Goal: Task Accomplishment & Management: Manage account settings

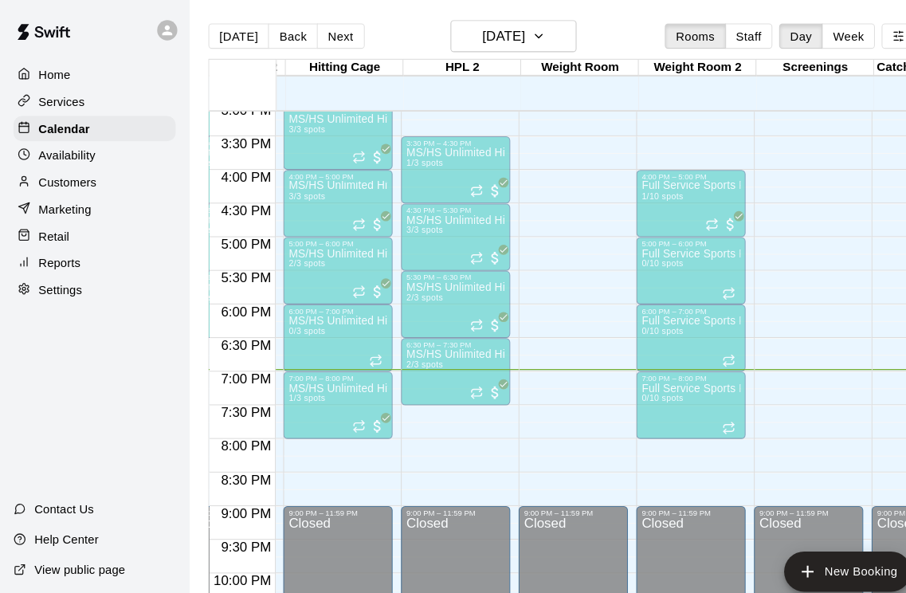
scroll to position [0, 550]
click at [498, 44] on h6 "[DATE]" at bounding box center [477, 34] width 41 height 22
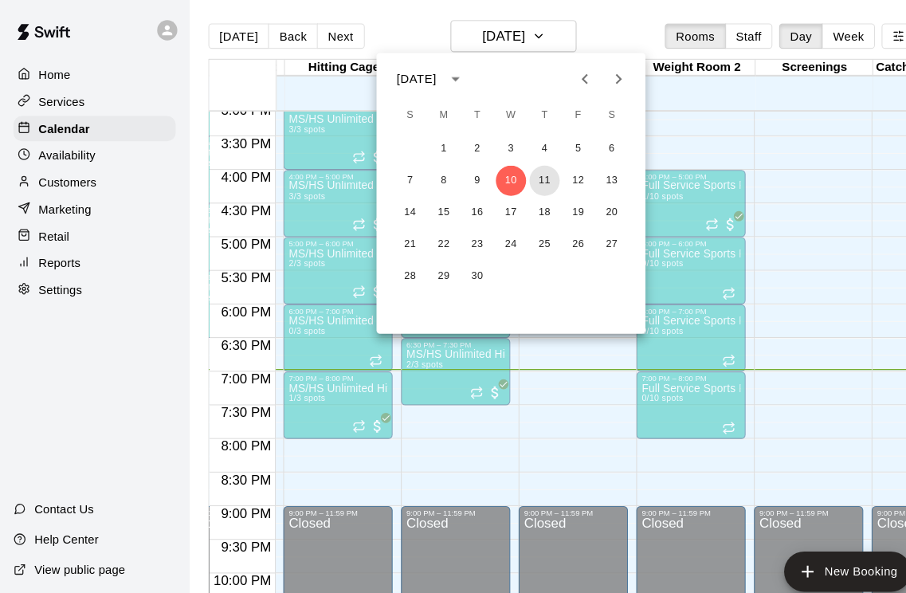
click at [527, 170] on button "11" at bounding box center [516, 171] width 29 height 29
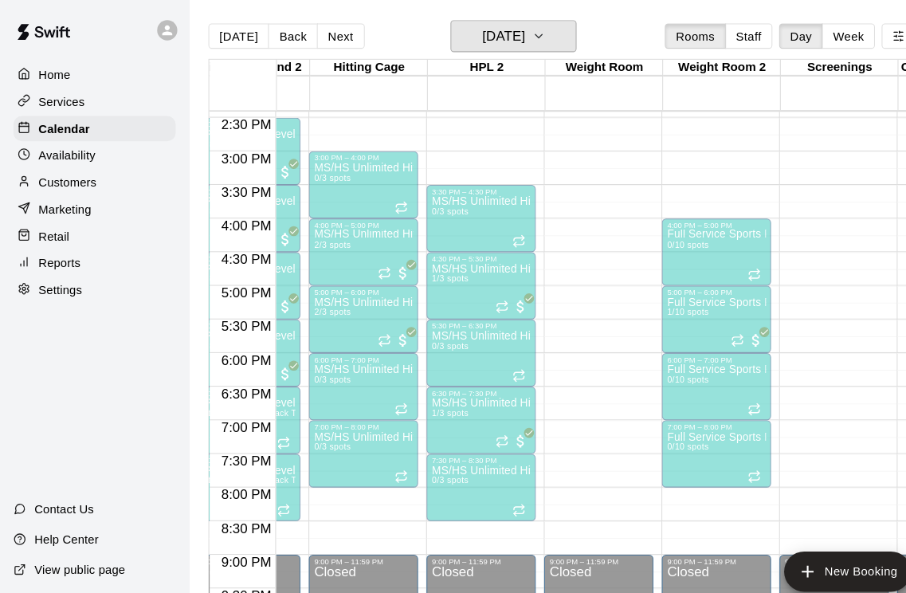
scroll to position [0, 0]
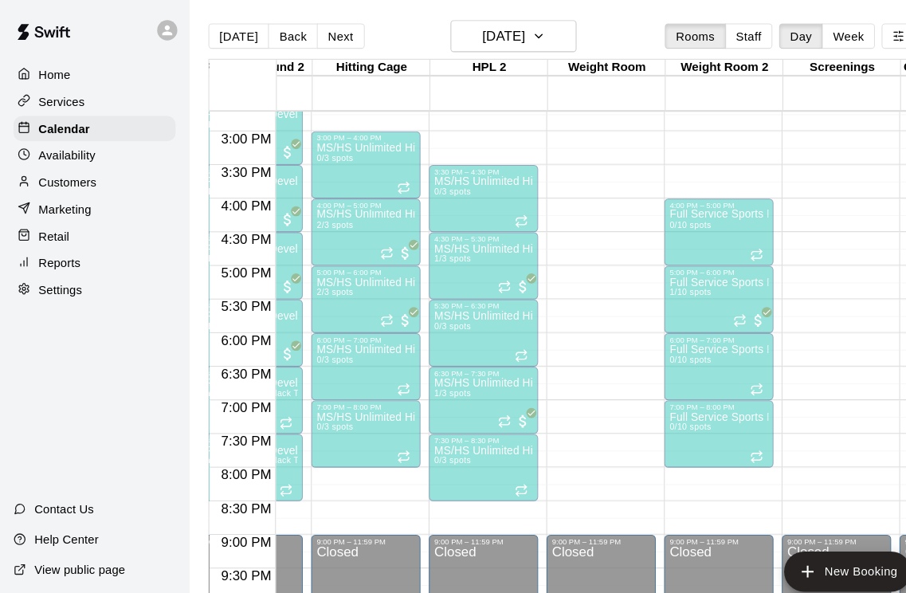
click at [498, 44] on h6 "[DATE]" at bounding box center [477, 34] width 41 height 22
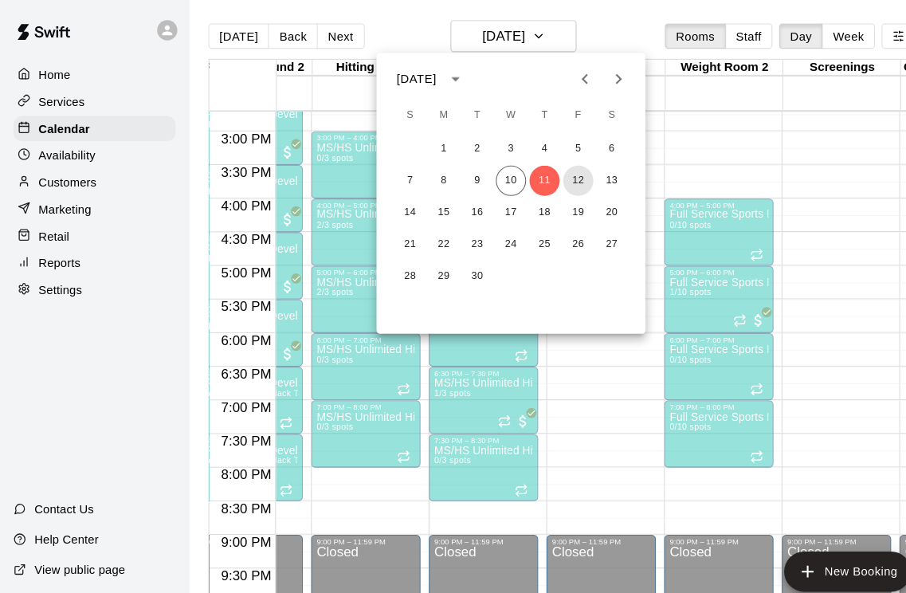
click at [555, 182] on button "12" at bounding box center [548, 171] width 29 height 29
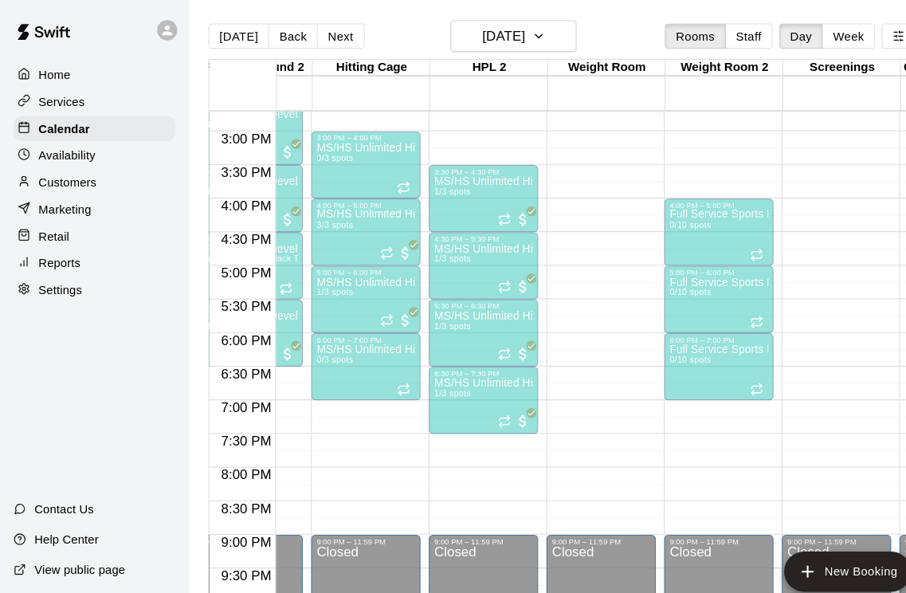
click at [370, 238] on icon "Recurring event" at bounding box center [366, 239] width 13 height 13
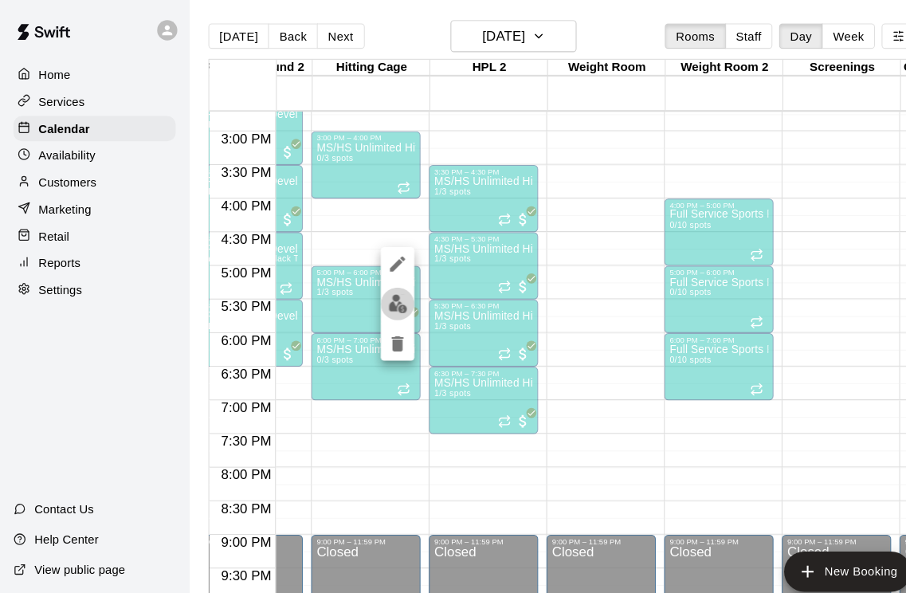
click at [383, 294] on img "edit" at bounding box center [377, 288] width 18 height 18
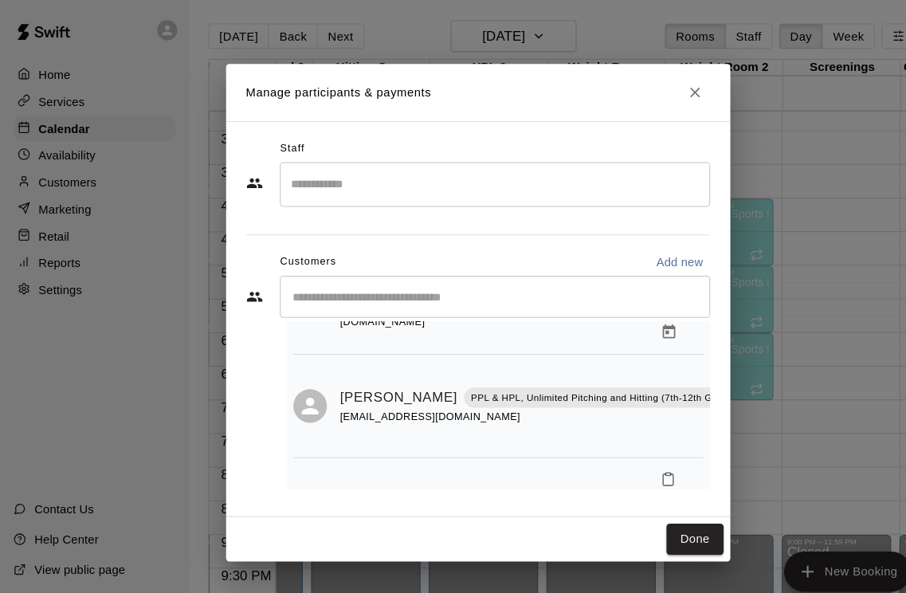
click at [660, 511] on button "Done" at bounding box center [658, 510] width 53 height 29
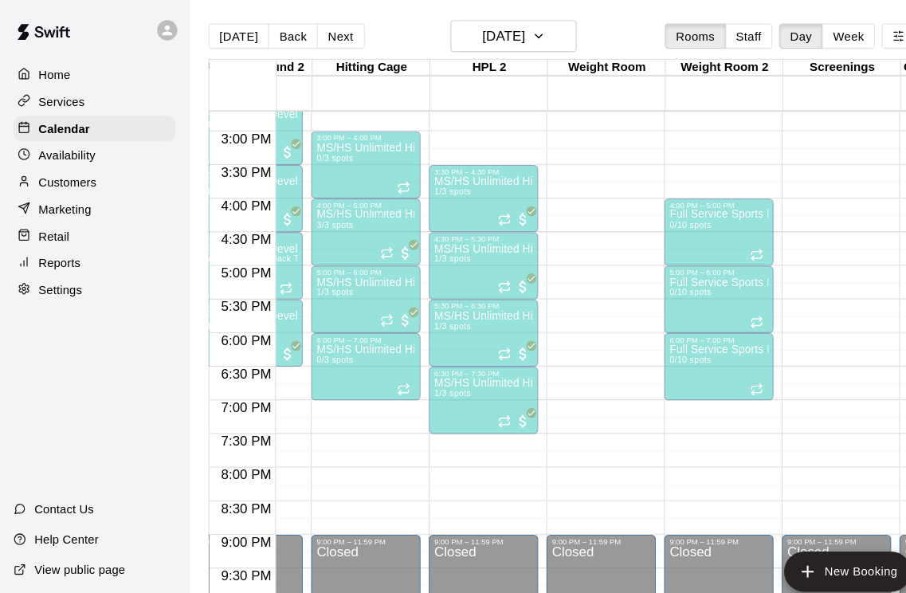
click at [488, 281] on div at bounding box center [458, 281] width 94 height 0
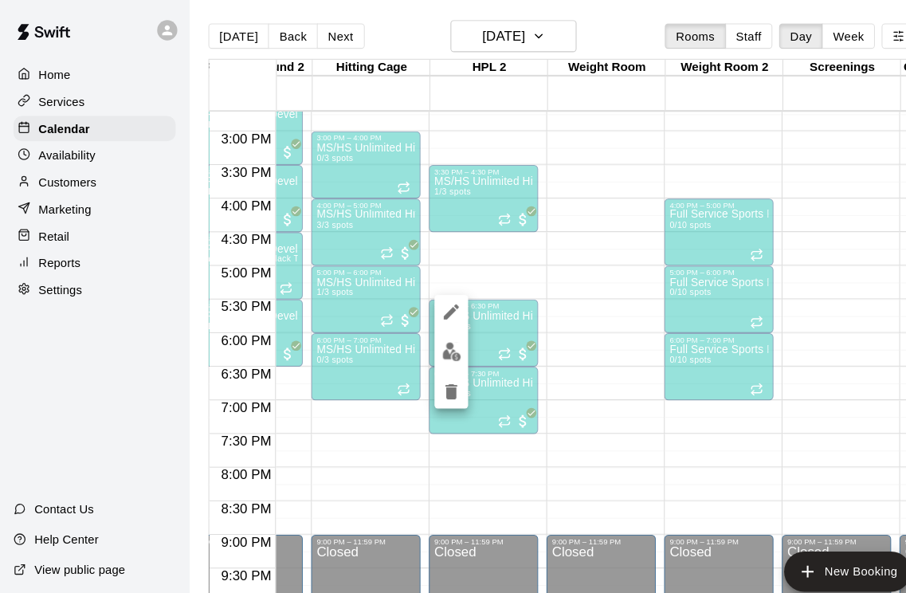
click at [427, 341] on img "edit" at bounding box center [428, 333] width 18 height 18
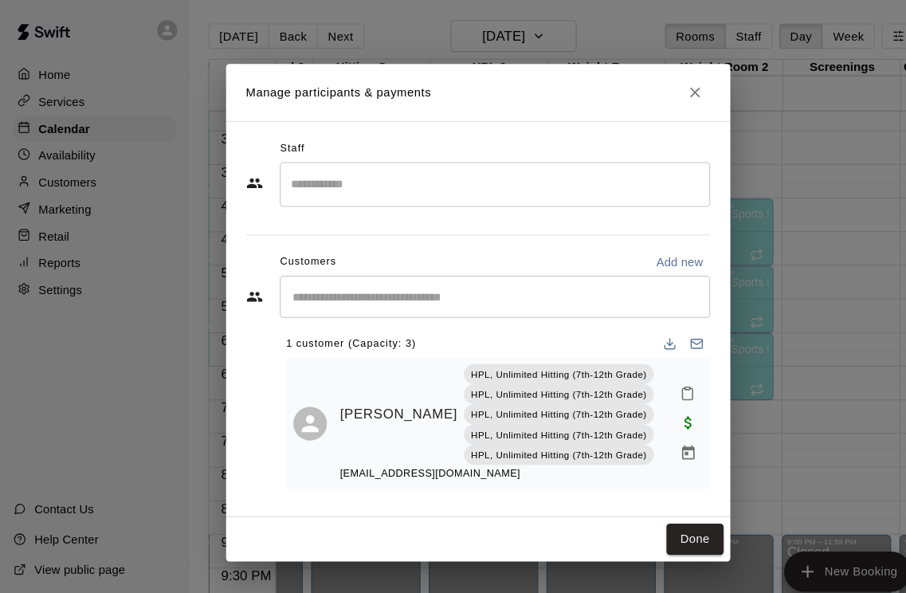
click at [659, 515] on button "Done" at bounding box center [658, 510] width 53 height 29
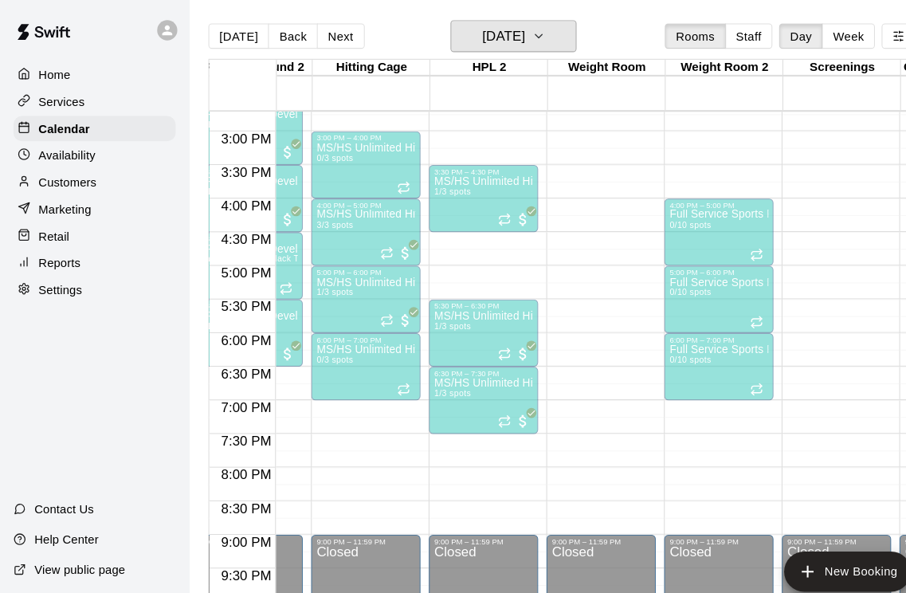
click at [483, 39] on h6 "[DATE]" at bounding box center [477, 34] width 41 height 22
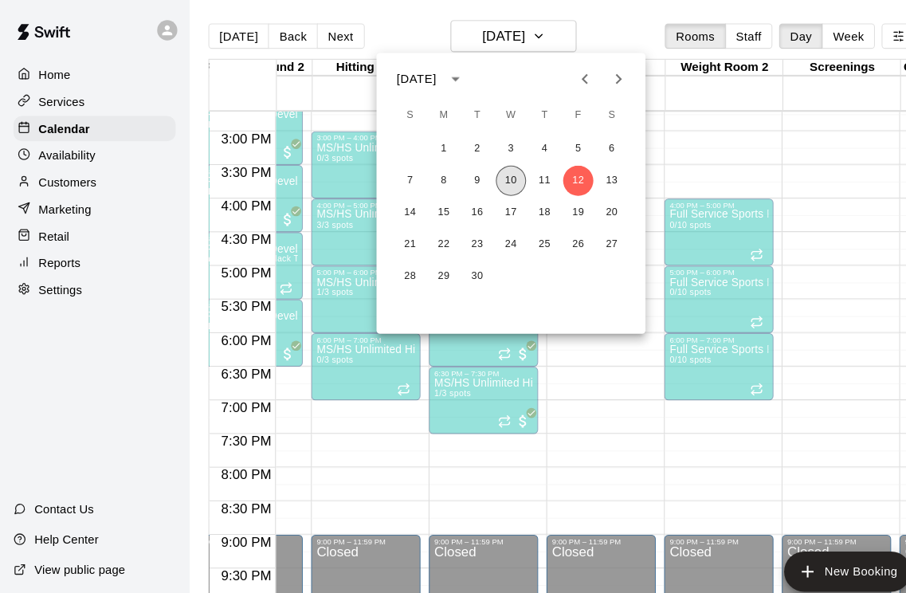
click at [486, 175] on button "10" at bounding box center [484, 171] width 29 height 29
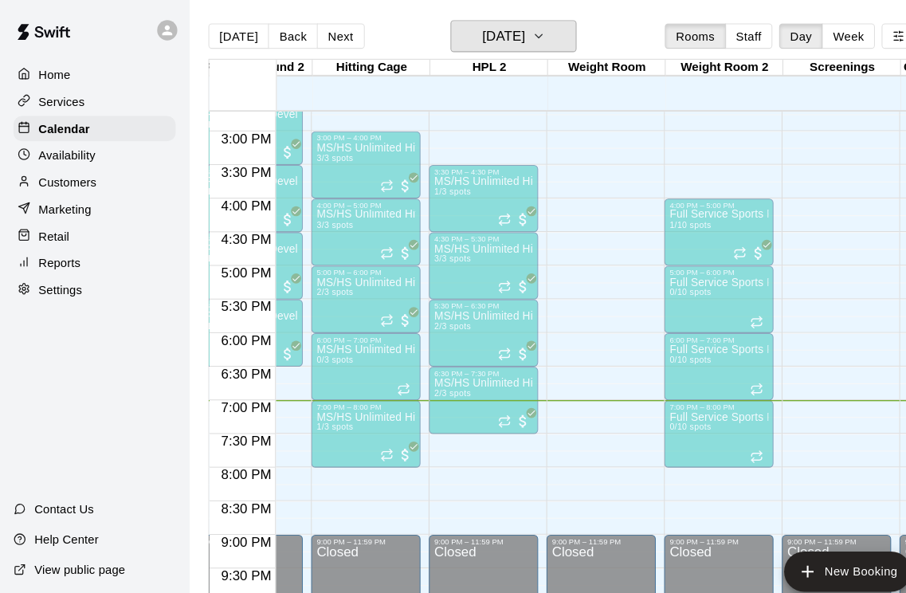
click at [498, 41] on h6 "[DATE]" at bounding box center [477, 34] width 41 height 22
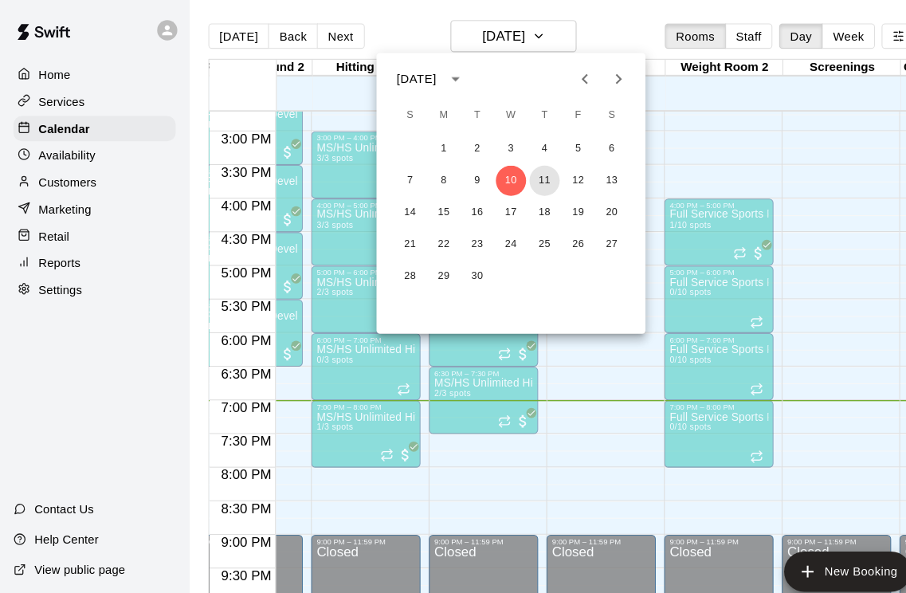
click at [526, 174] on button "11" at bounding box center [516, 171] width 29 height 29
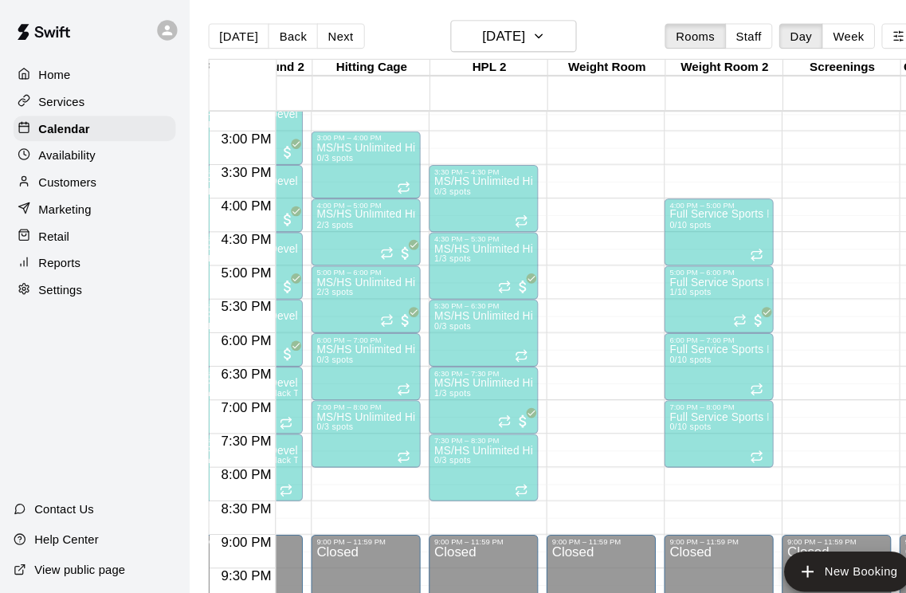
click at [497, 467] on icon "Recurring event" at bounding box center [494, 464] width 13 height 13
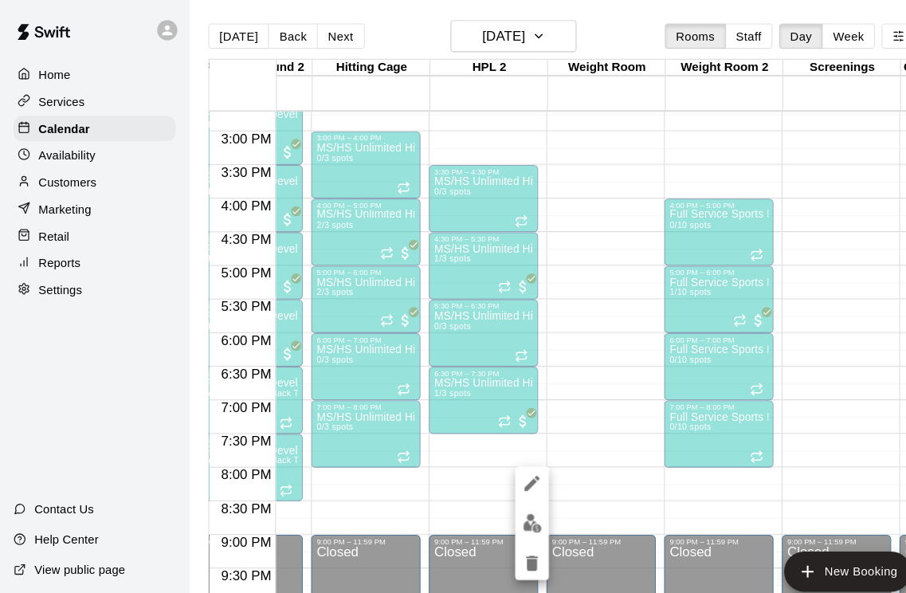
click at [511, 539] on icon "delete" at bounding box center [504, 533] width 19 height 19
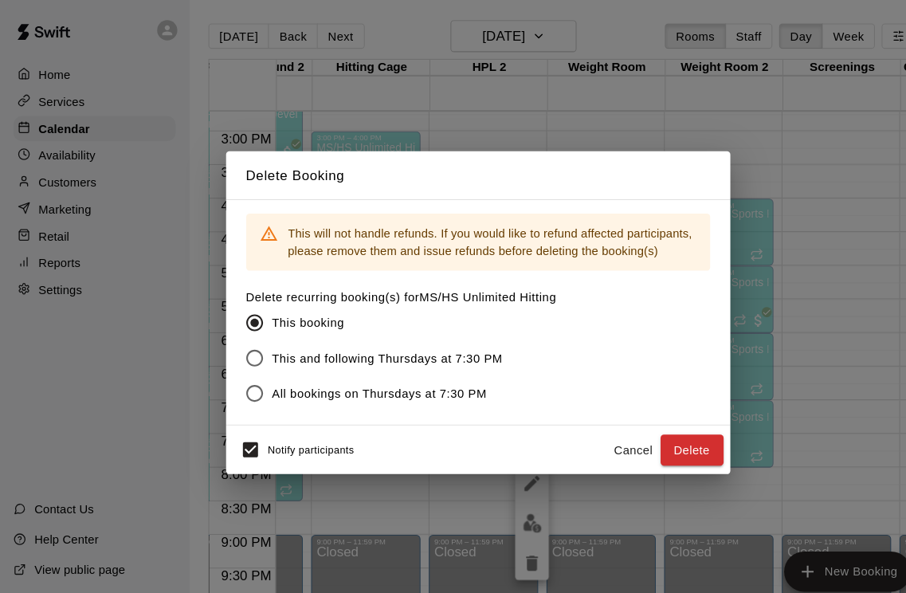
click at [655, 427] on button "Delete" at bounding box center [656, 426] width 60 height 29
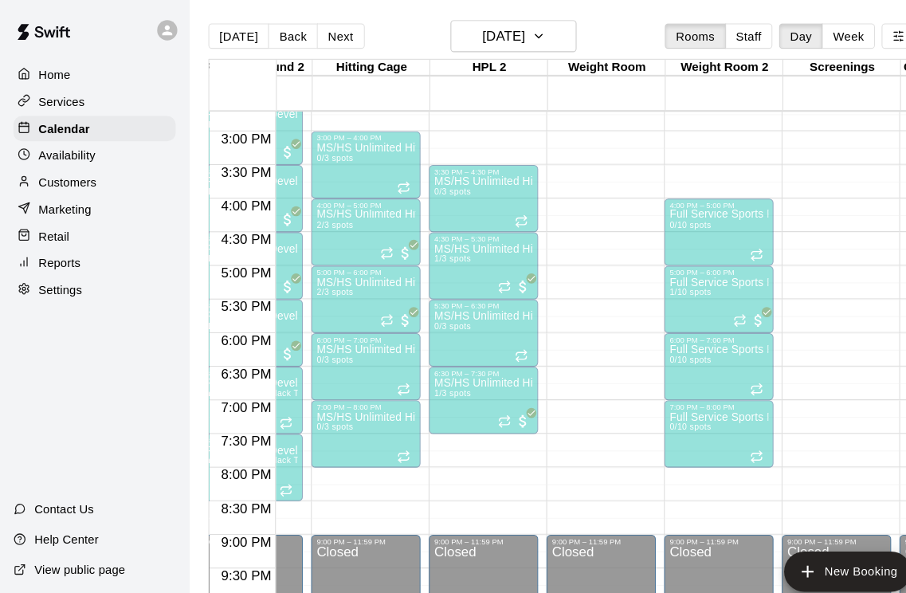
click at [392, 433] on div at bounding box center [384, 432] width 16 height 13
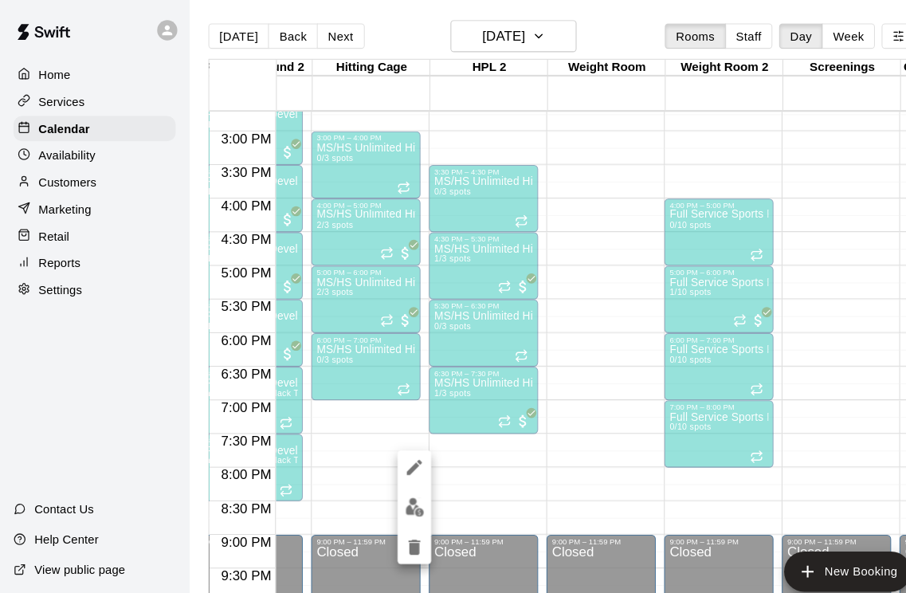
click at [399, 518] on icon "delete" at bounding box center [392, 518] width 19 height 19
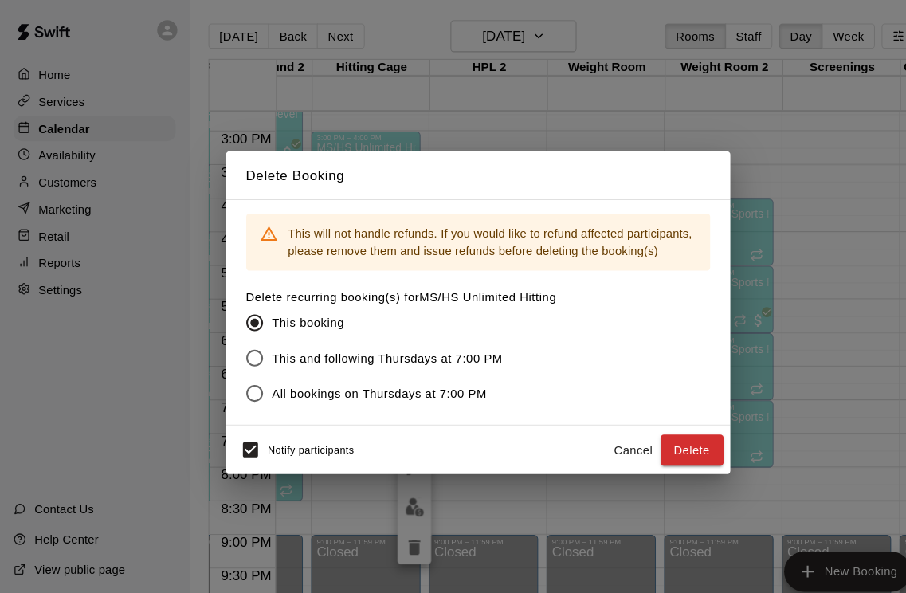
click at [658, 427] on button "Delete" at bounding box center [656, 426] width 60 height 29
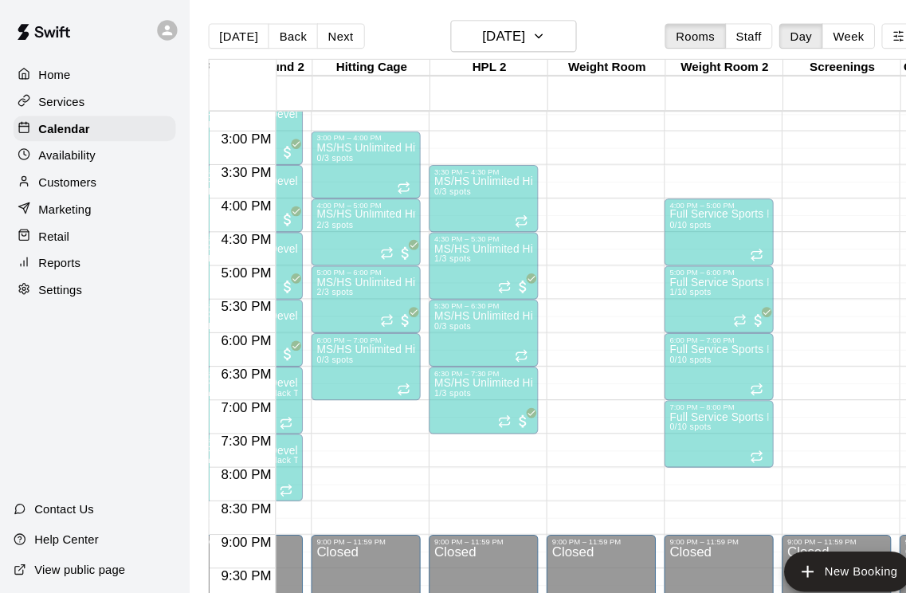
click at [484, 396] on icon "Recurring event" at bounding box center [482, 396] width 2 height 4
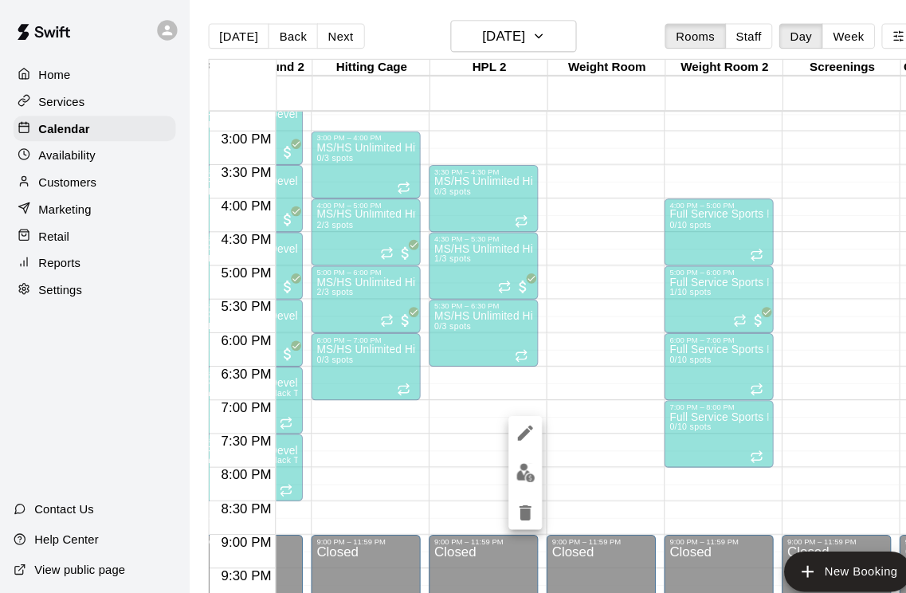
click at [499, 450] on img "edit" at bounding box center [498, 448] width 18 height 18
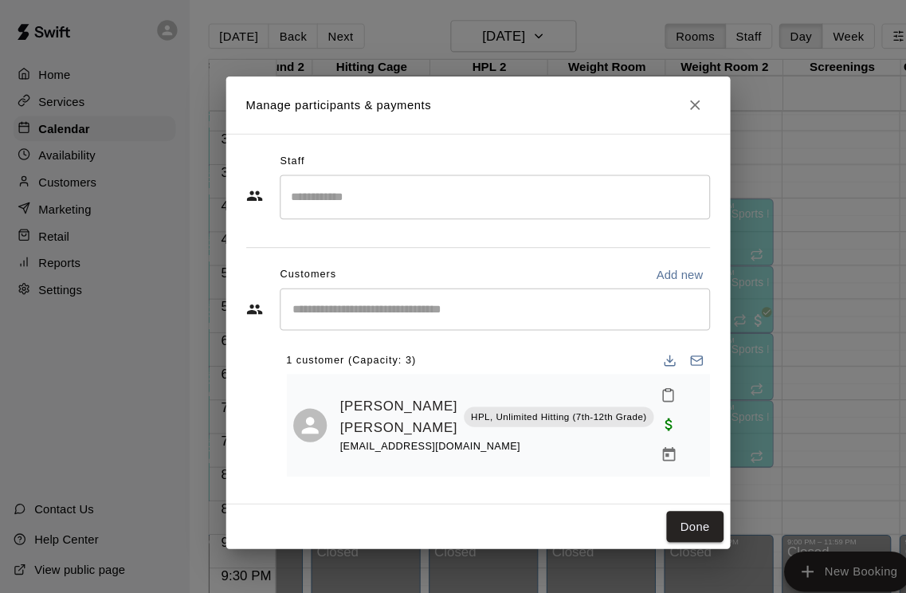
click at [655, 484] on button "Done" at bounding box center [658, 498] width 53 height 29
